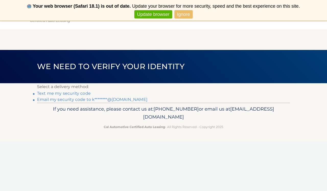
click at [80, 94] on link "Text me my security code" at bounding box center [64, 93] width 54 height 5
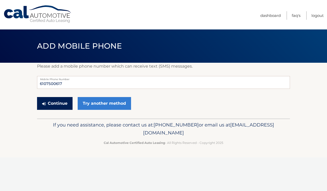
click at [63, 102] on button "Continue" at bounding box center [55, 103] width 36 height 13
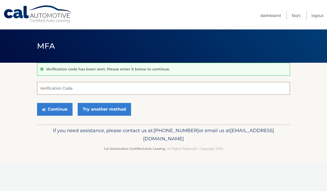
click at [99, 88] on input "Verification Code" at bounding box center [163, 88] width 253 height 13
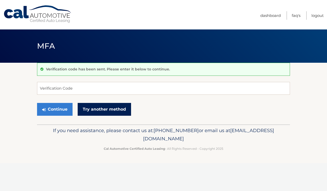
click at [103, 106] on link "Try another method" at bounding box center [104, 109] width 53 height 13
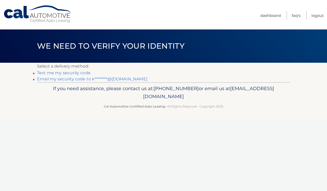
click at [78, 79] on link "Email my security code to k********@[DOMAIN_NAME]" at bounding box center [92, 78] width 110 height 5
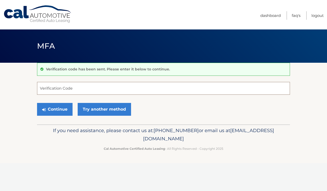
click at [70, 88] on input "Verification Code" at bounding box center [163, 88] width 253 height 13
type input "390016"
click at [55, 109] on button "Continue" at bounding box center [55, 109] width 36 height 13
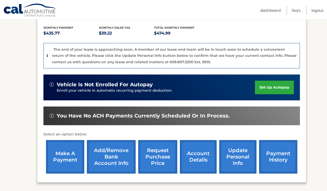
scroll to position [113, 0]
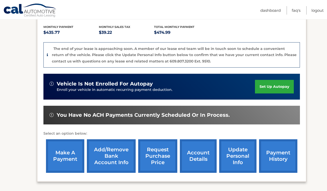
click at [71, 142] on link "make a payment" at bounding box center [65, 155] width 38 height 33
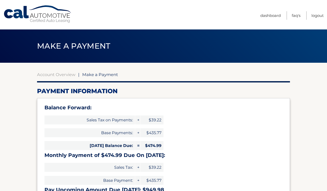
select select "NGNlYTZjNTMtODI4YS00YzY3LWFhMGItMDMxZWMxZWM1YWJj"
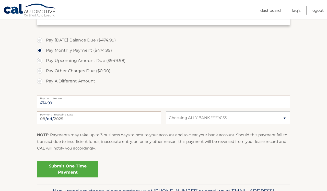
scroll to position [177, 0]
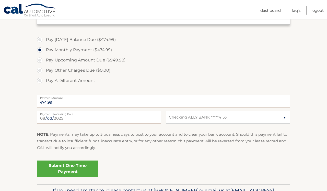
click at [78, 165] on link "Submit One Time Payment" at bounding box center [67, 168] width 61 height 16
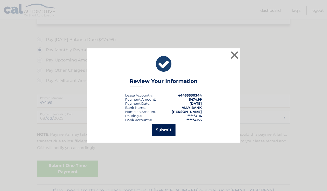
click at [164, 130] on button "Submit" at bounding box center [164, 130] width 24 height 12
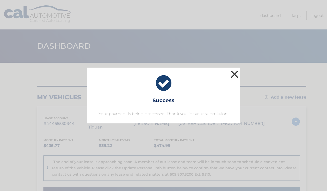
click at [236, 73] on button "×" at bounding box center [234, 74] width 10 height 10
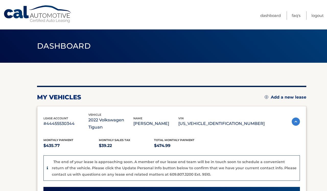
click at [25, 12] on link "Cal Automotive" at bounding box center [37, 14] width 69 height 18
click at [315, 16] on link "Logout" at bounding box center [317, 15] width 12 height 8
